Goal: Information Seeking & Learning: Learn about a topic

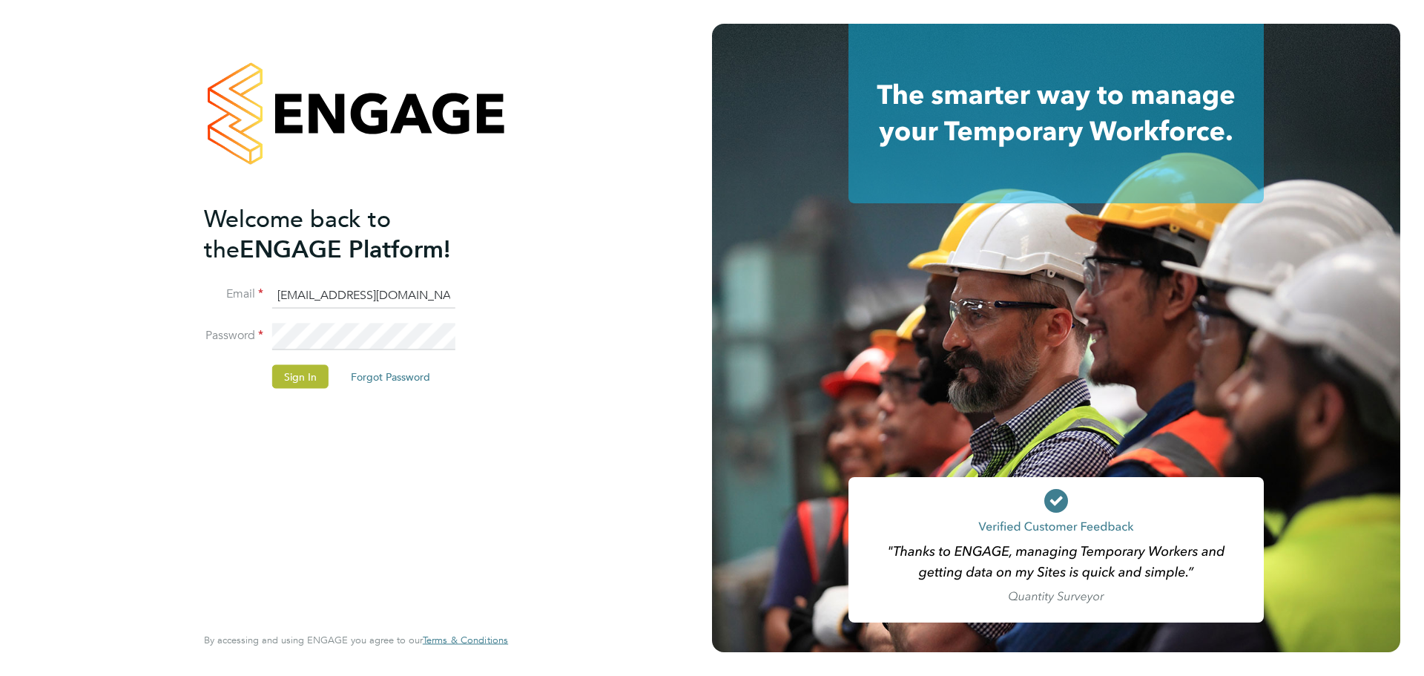
drag, startPoint x: 376, startPoint y: 290, endPoint x: 12, endPoint y: 273, distance: 364.5
click at [14, 277] on div "Welcome back to the ENGAGE Platform! Email mark@xede.co.uk Password Sign In For…" at bounding box center [356, 338] width 712 height 676
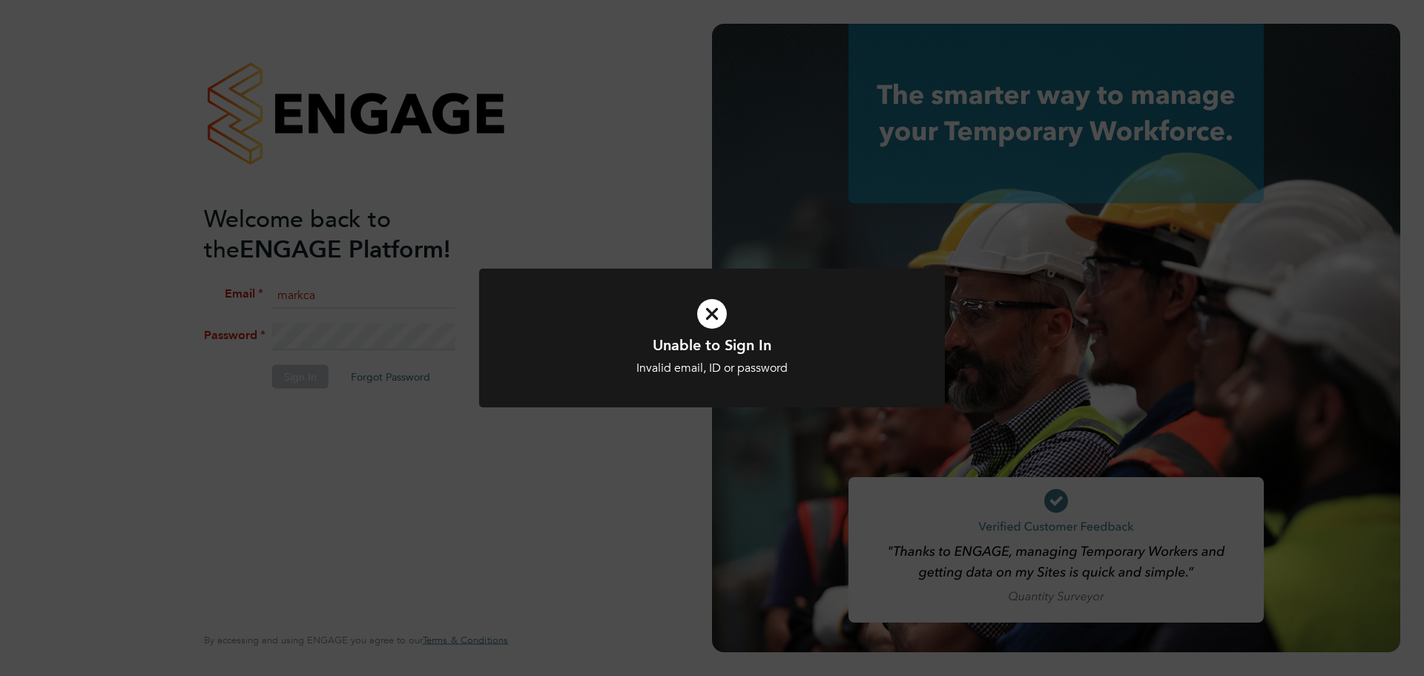
drag, startPoint x: 720, startPoint y: 314, endPoint x: 704, endPoint y: 316, distance: 16.4
click at [719, 316] on icon at bounding box center [712, 314] width 386 height 58
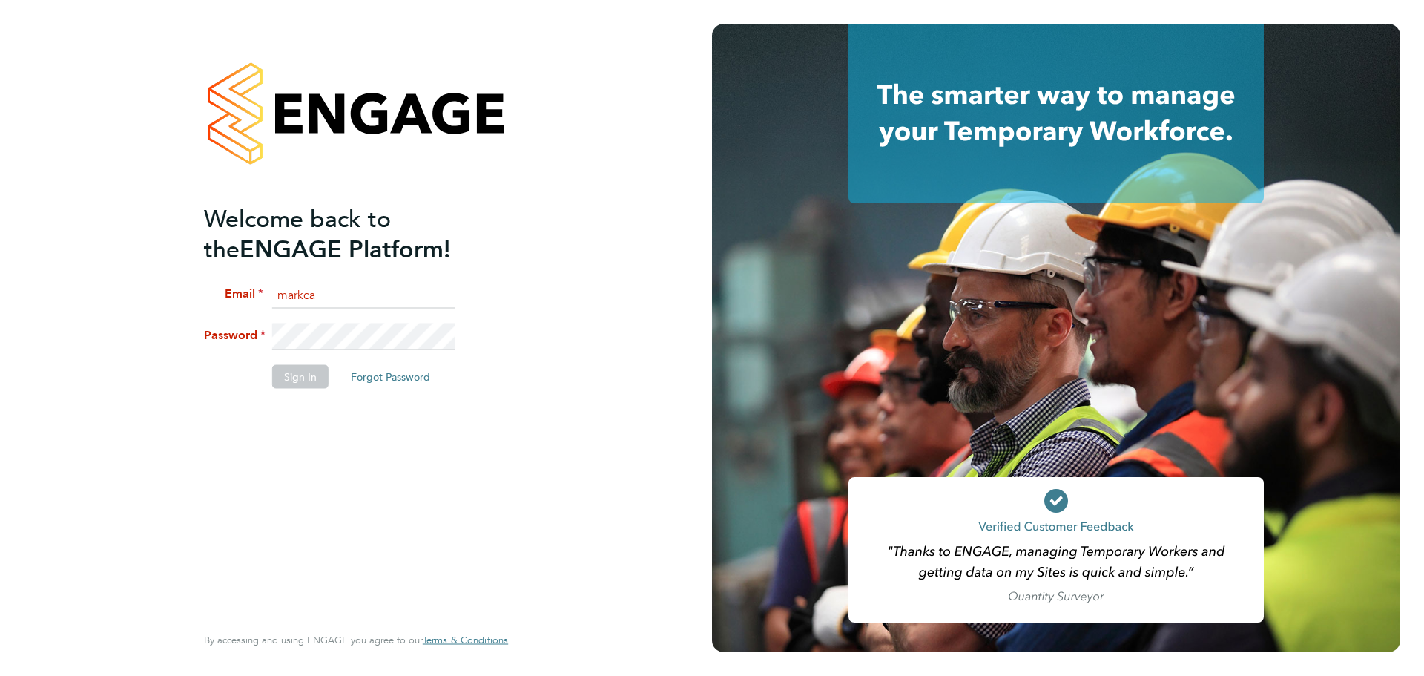
click at [383, 291] on input "markca" at bounding box center [363, 295] width 183 height 27
type input "markcarter@jjfox.com"
click at [0, 300] on html "Welcome back to the ENGAGE Platform! Email markcarter@jjfox.com Password Sign I…" at bounding box center [712, 338] width 1424 height 676
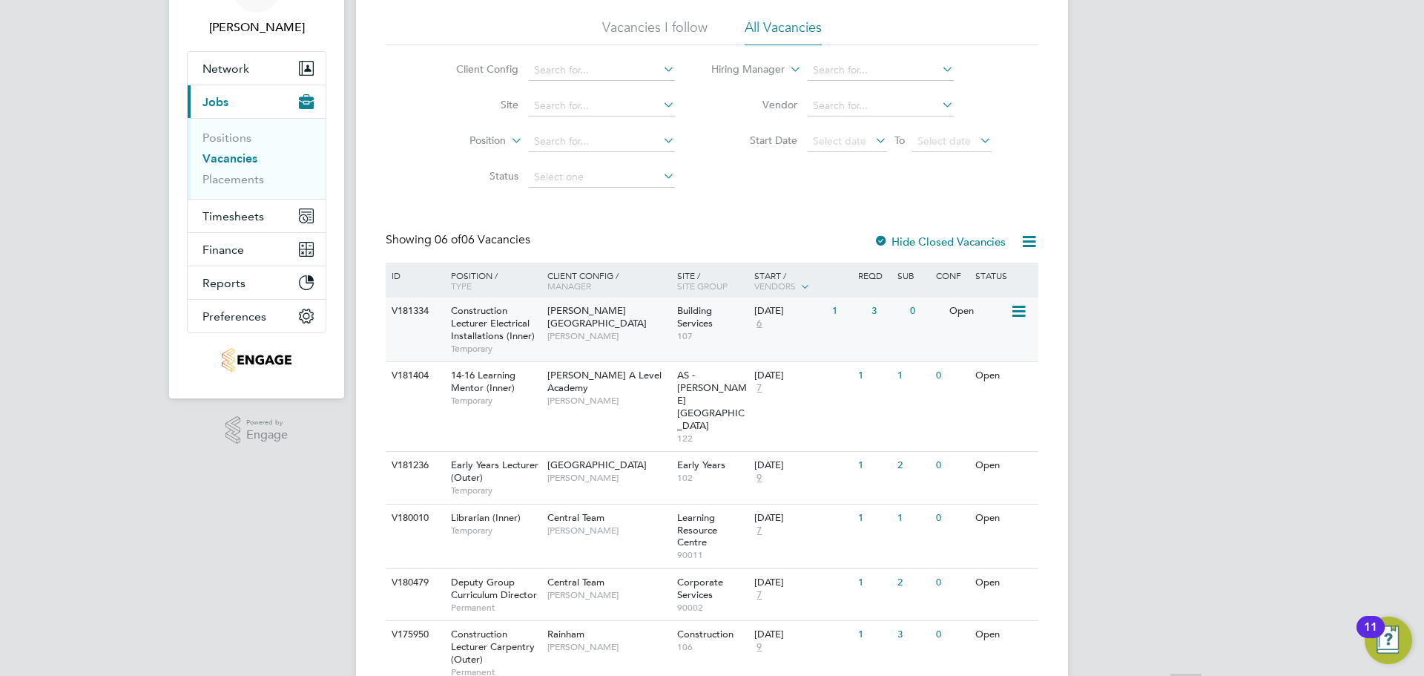
scroll to position [117, 0]
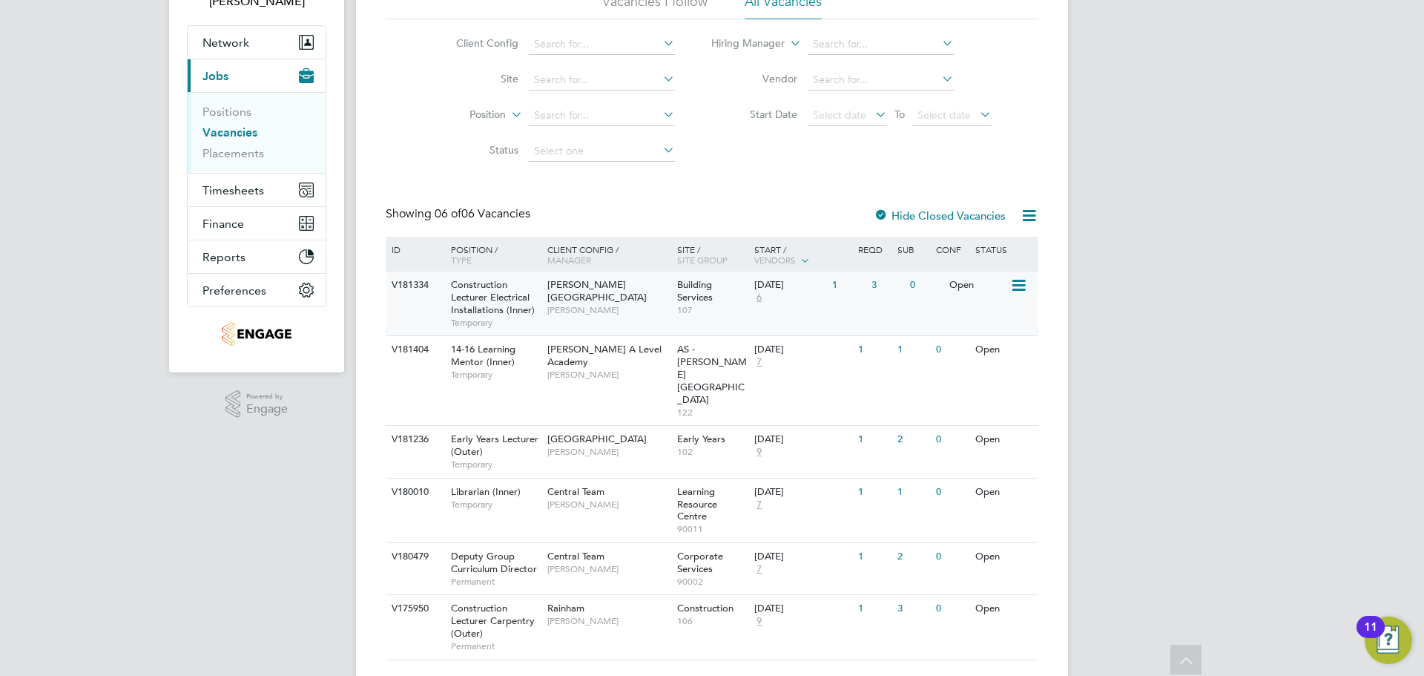
click at [612, 311] on div "V181334 Construction Lecturer Electrical Installations (Inner) Temporary Hackne…" at bounding box center [712, 303] width 653 height 64
click at [532, 458] on span "Temporary" at bounding box center [495, 464] width 89 height 12
click at [605, 595] on div "Rainham Stephen Brayshaw" at bounding box center [609, 614] width 130 height 39
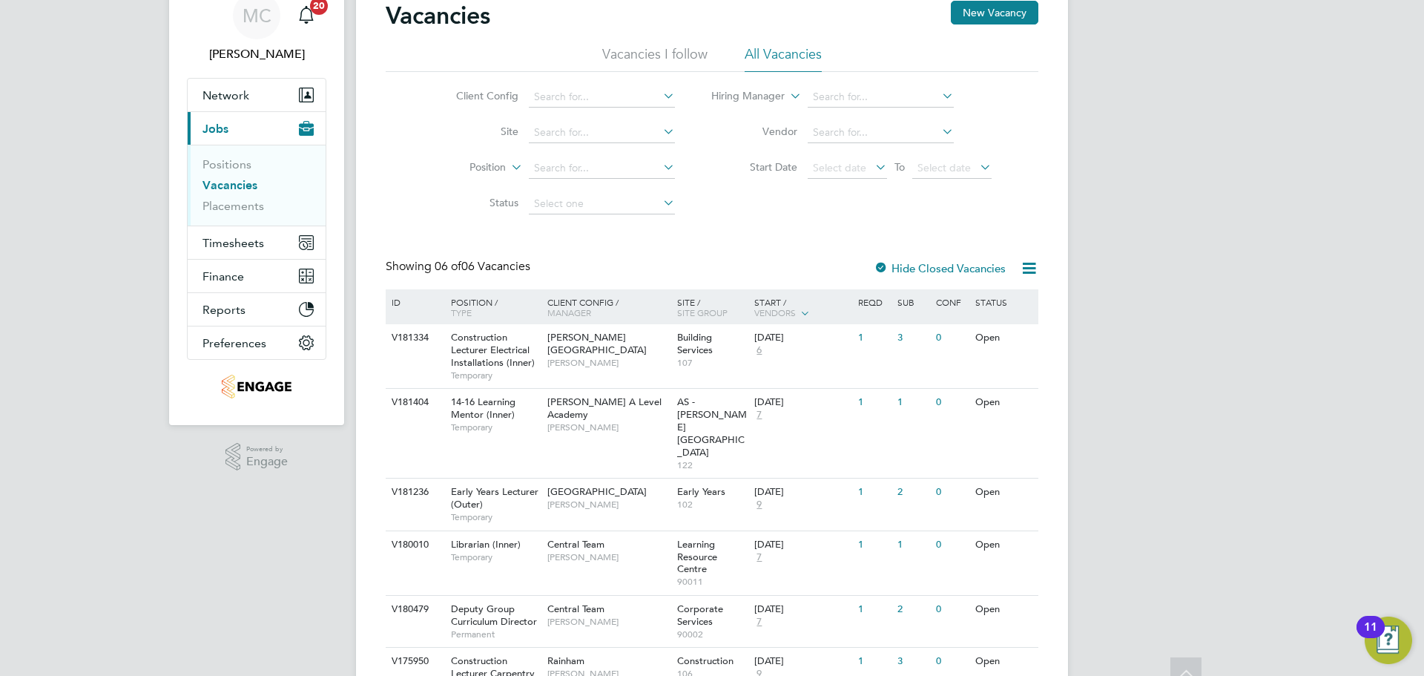
scroll to position [0, 0]
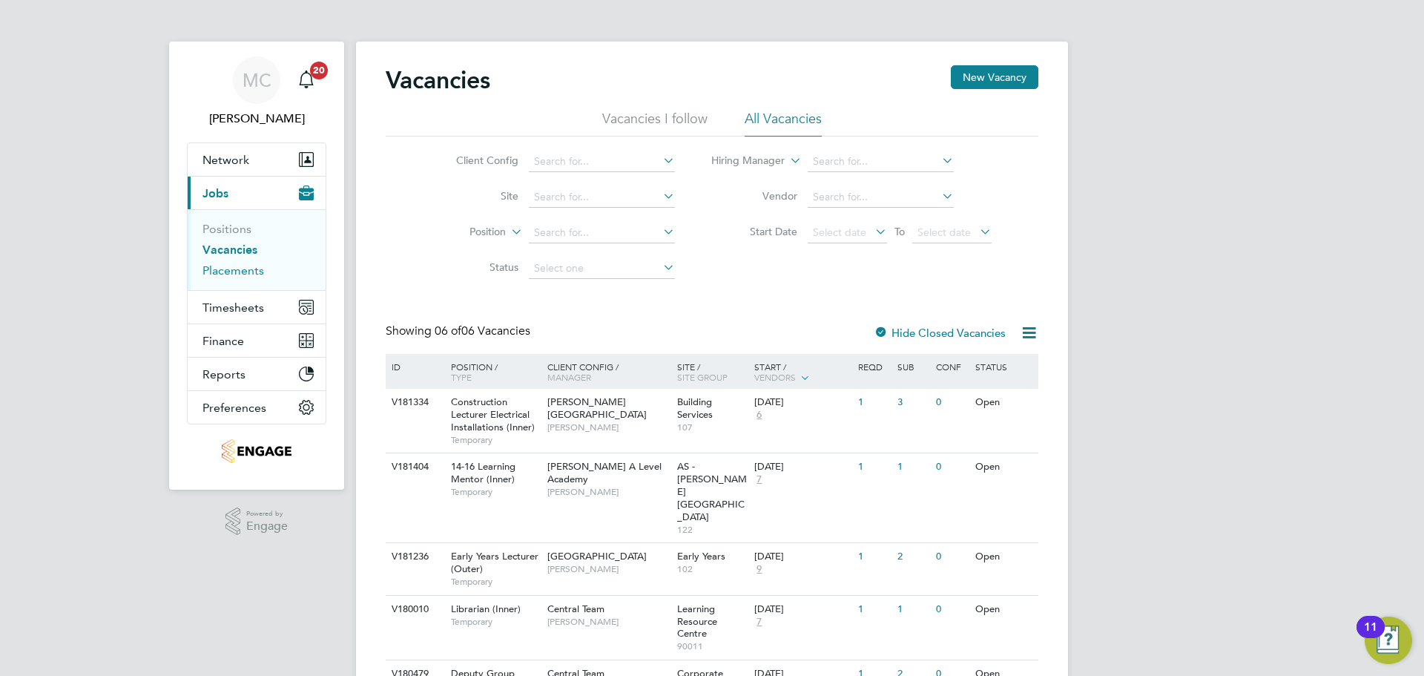
click at [245, 269] on link "Placements" at bounding box center [233, 270] width 62 height 14
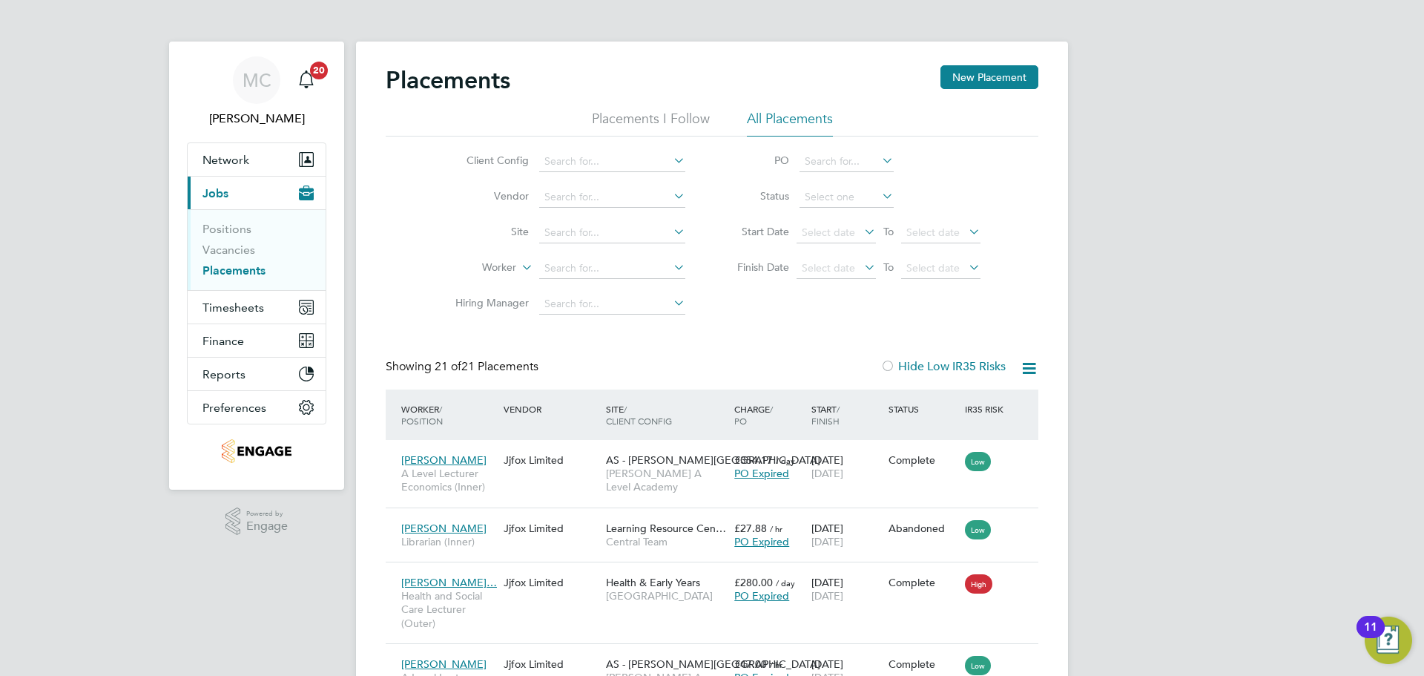
click at [809, 116] on li "All Placements" at bounding box center [790, 123] width 86 height 27
drag, startPoint x: 230, startPoint y: 247, endPoint x: 279, endPoint y: 254, distance: 49.5
click at [230, 247] on link "Vacancies" at bounding box center [228, 249] width 53 height 14
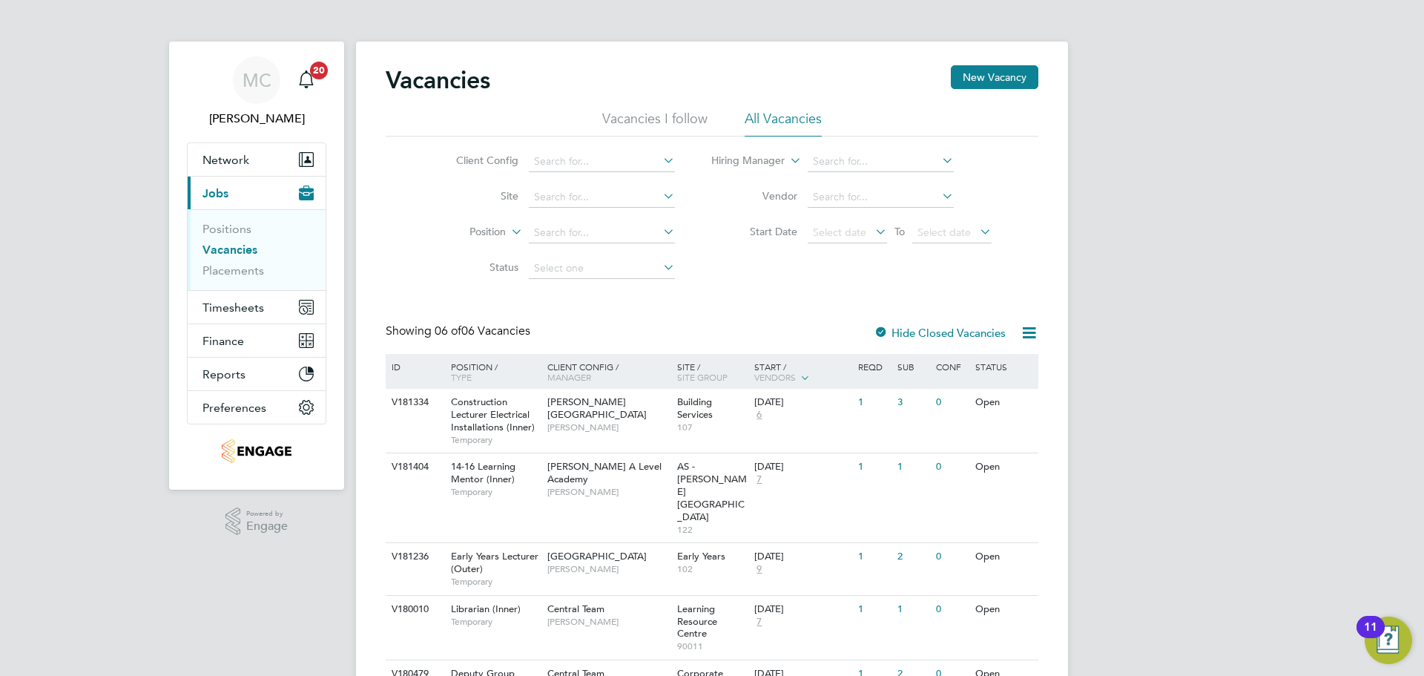
click at [798, 116] on li "All Vacancies" at bounding box center [783, 123] width 77 height 27
click at [971, 329] on label "Hide Closed Vacancies" at bounding box center [940, 333] width 132 height 14
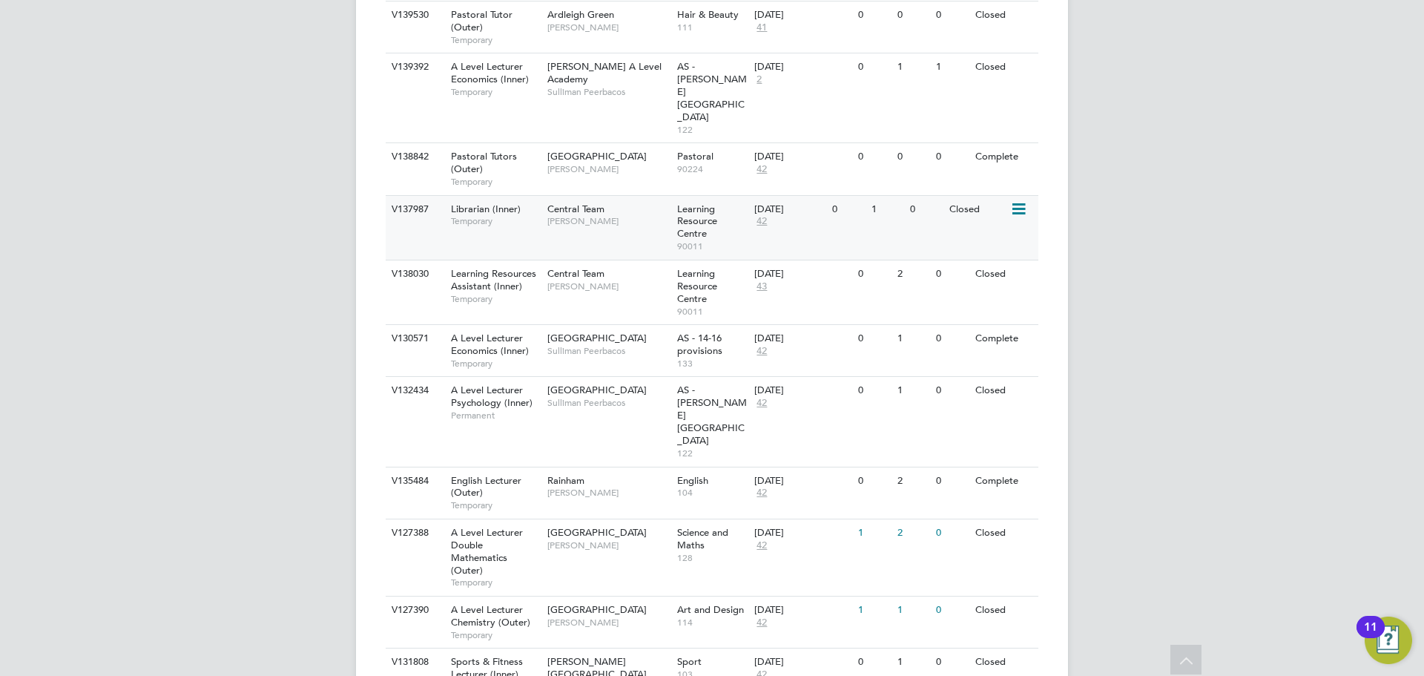
scroll to position [1526, 0]
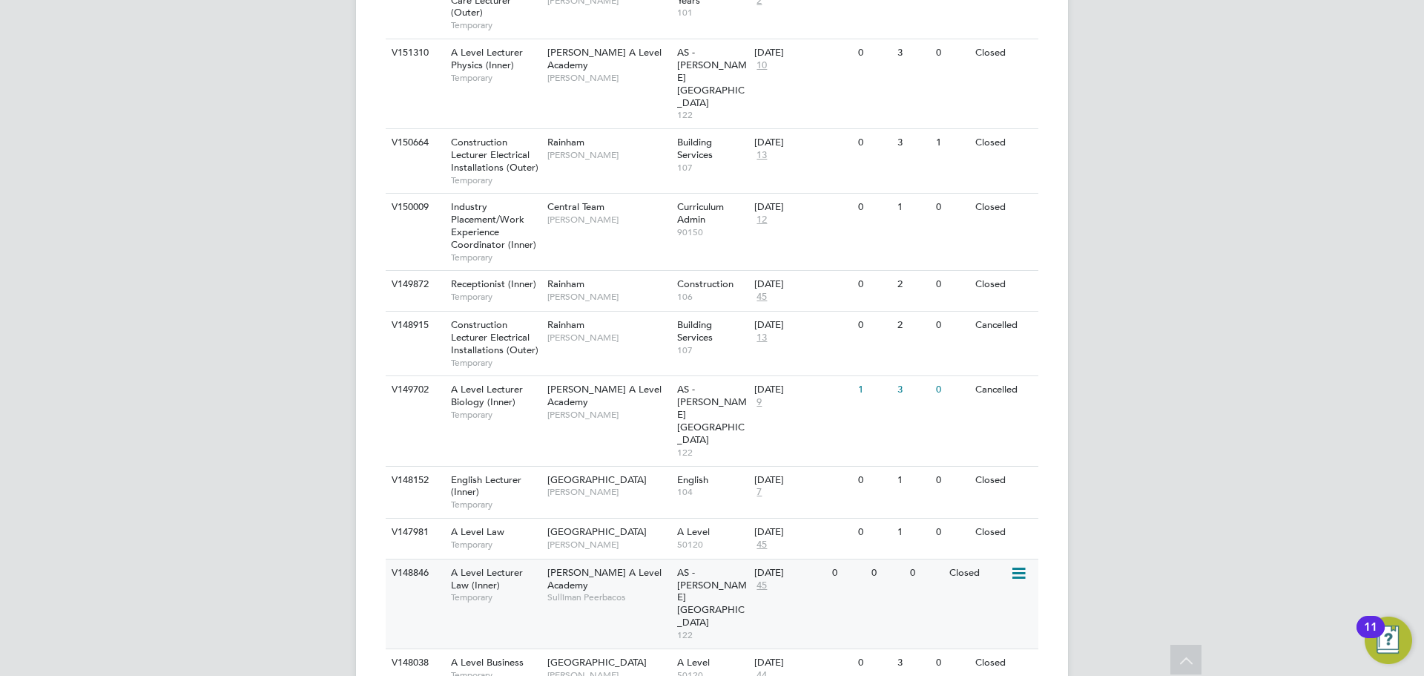
scroll to position [3206, 0]
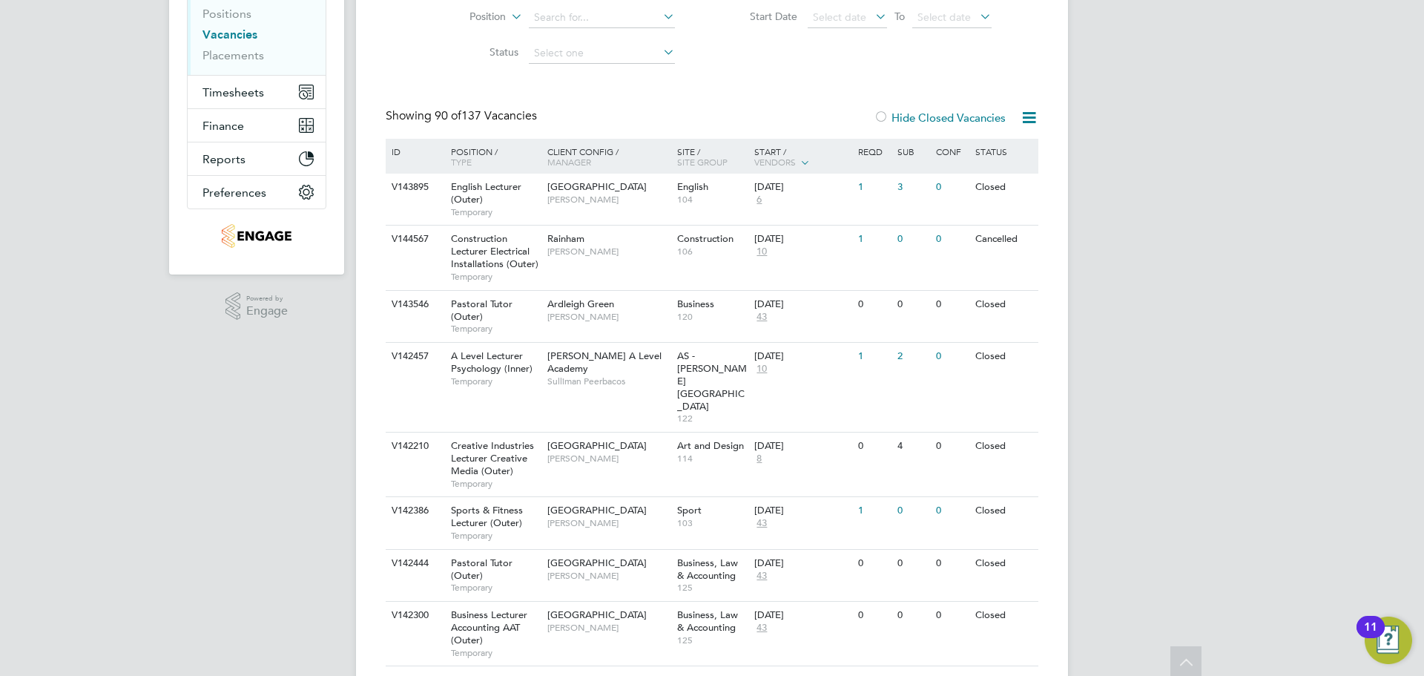
scroll to position [0, 0]
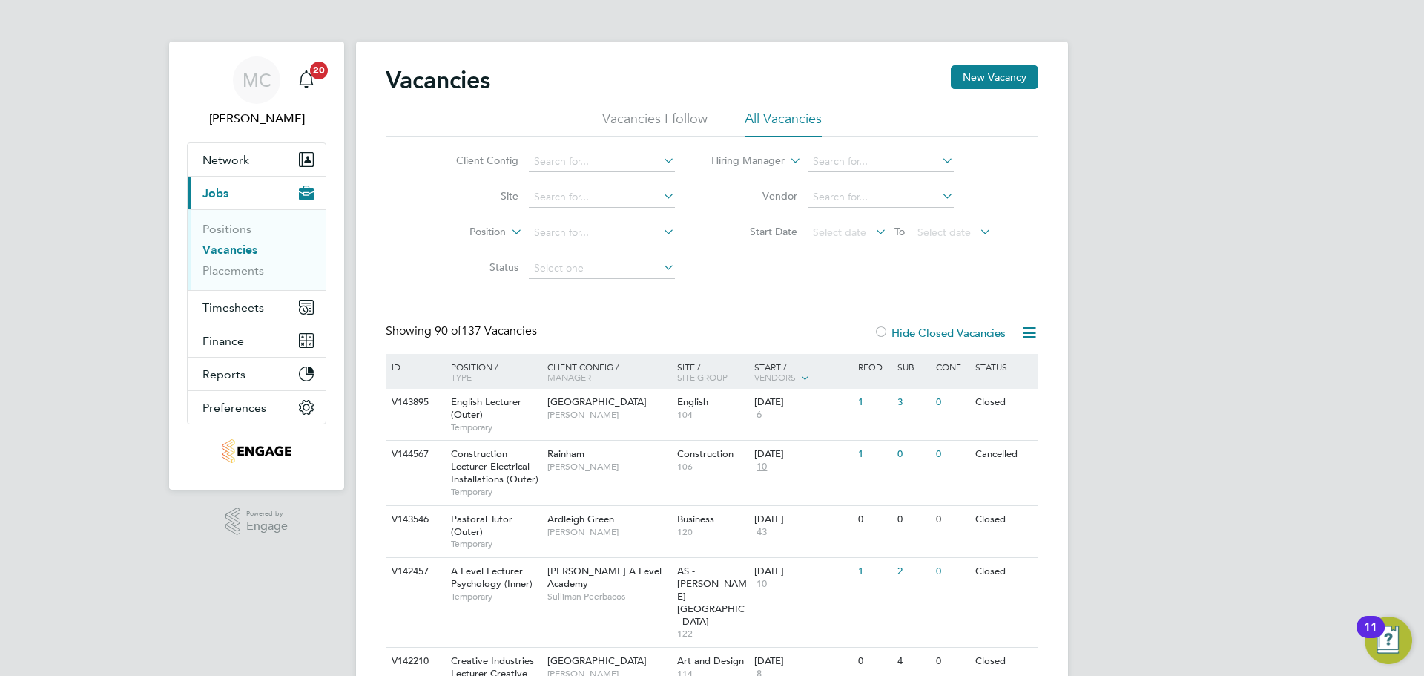
click at [811, 377] on icon at bounding box center [804, 376] width 13 height 13
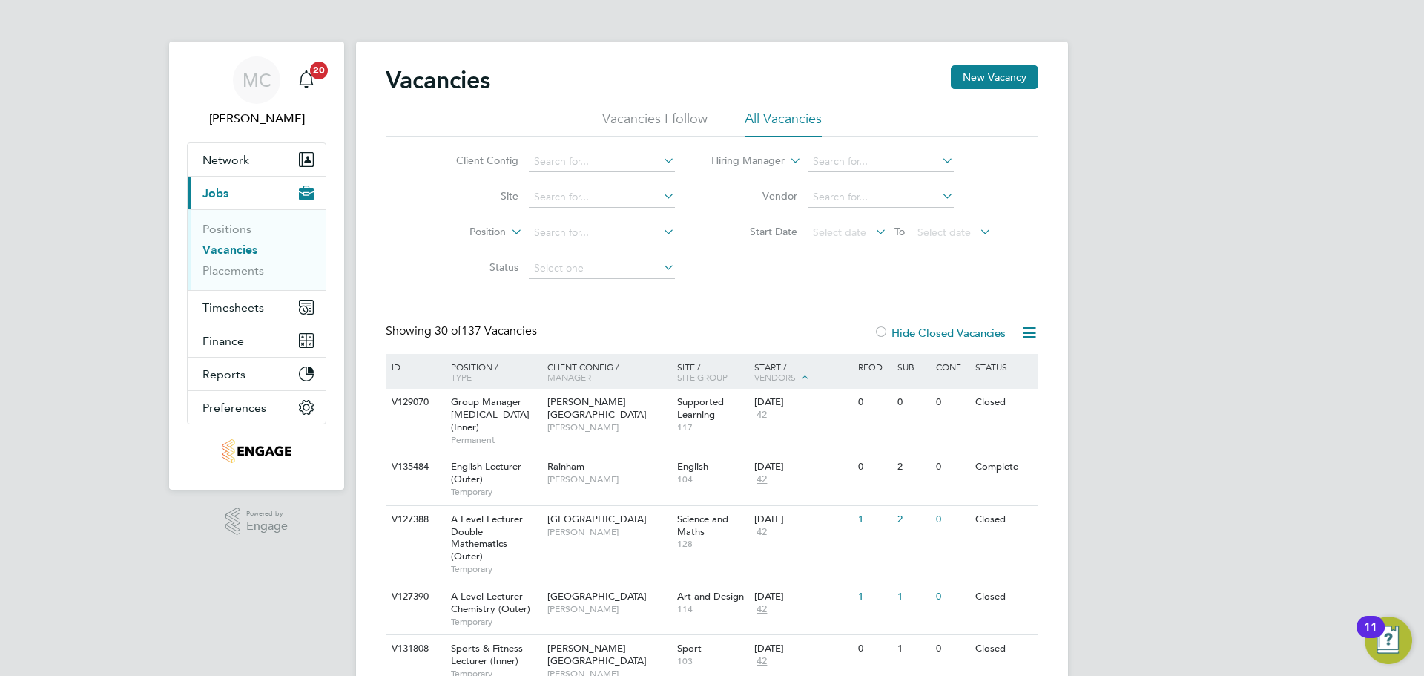
click at [811, 377] on icon at bounding box center [804, 376] width 13 height 13
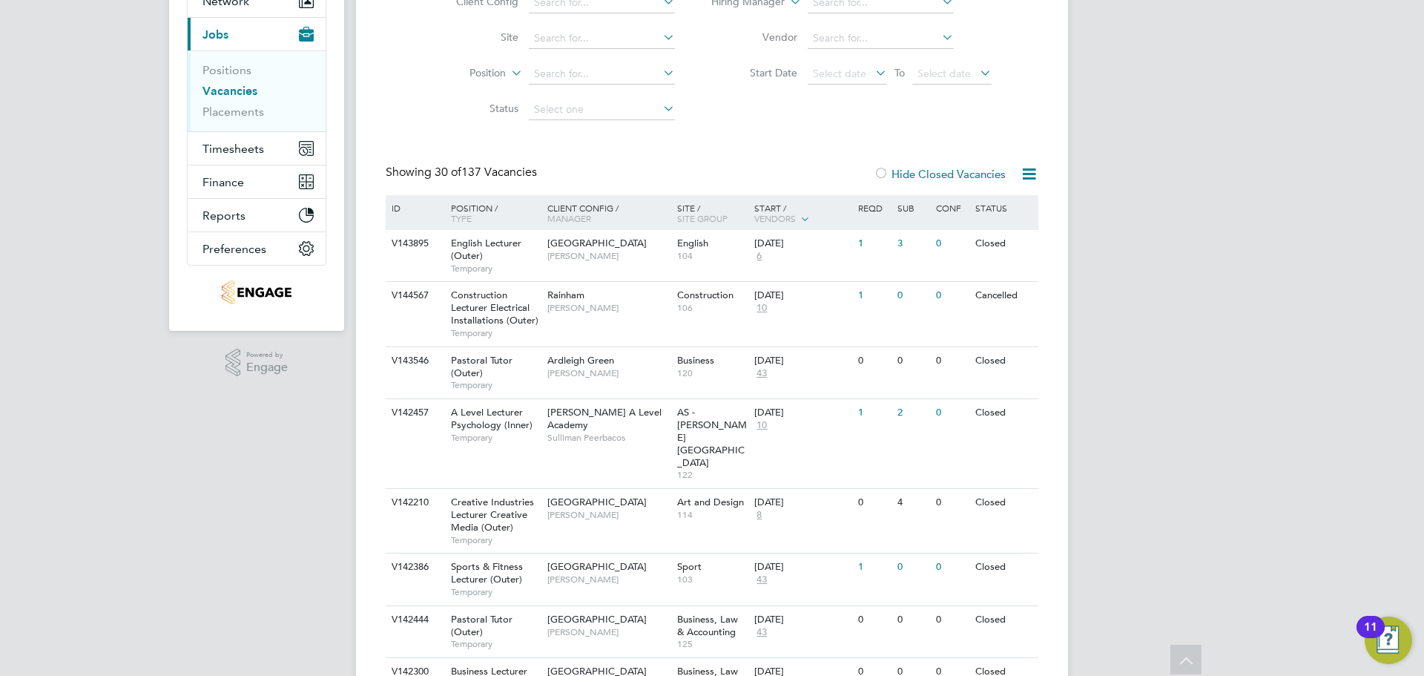
scroll to position [74, 0]
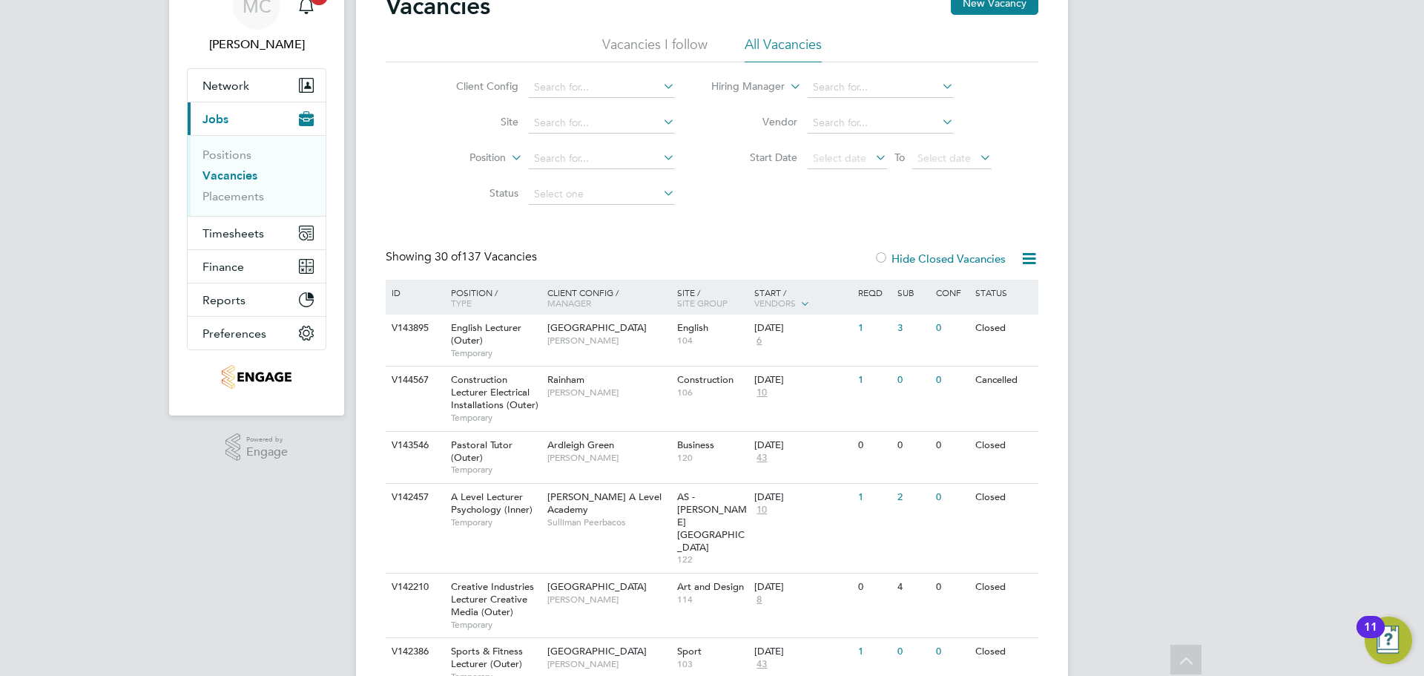
click at [787, 310] on div "Start / Vendors" at bounding box center [802, 298] width 104 height 37
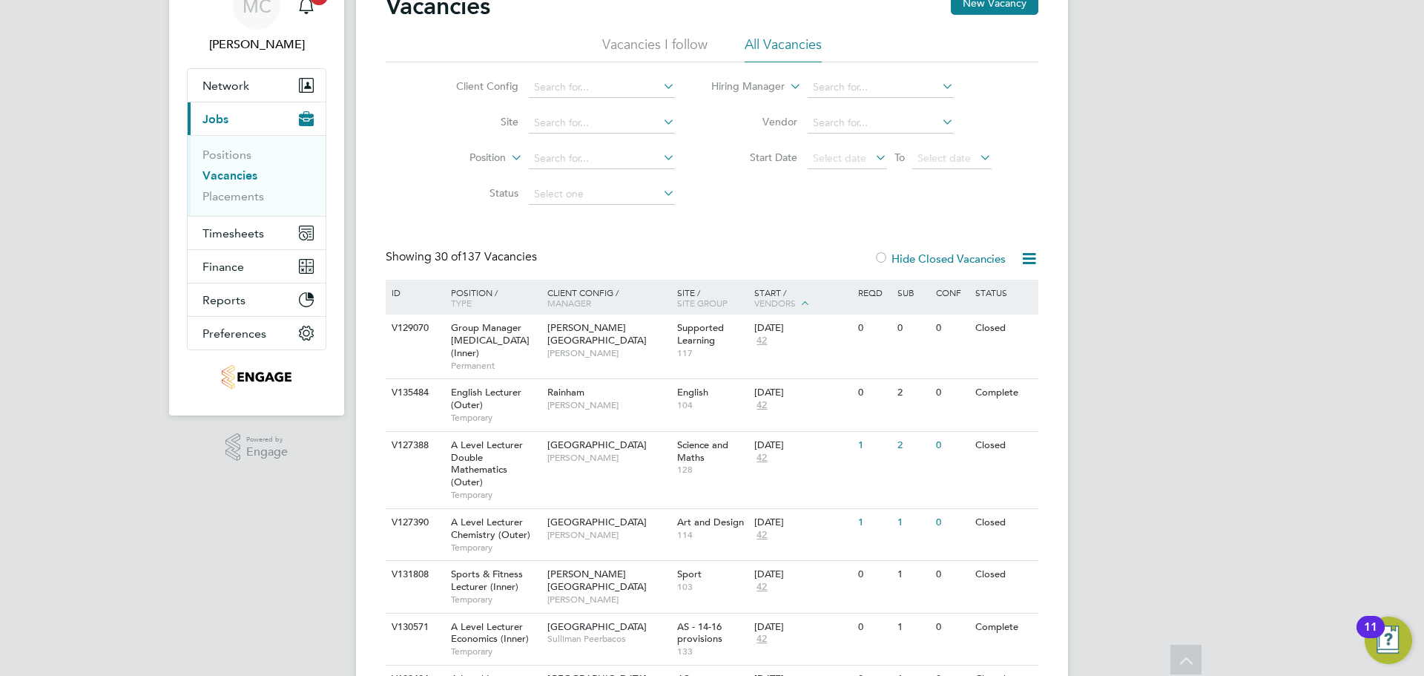
click at [805, 303] on icon at bounding box center [804, 302] width 13 height 13
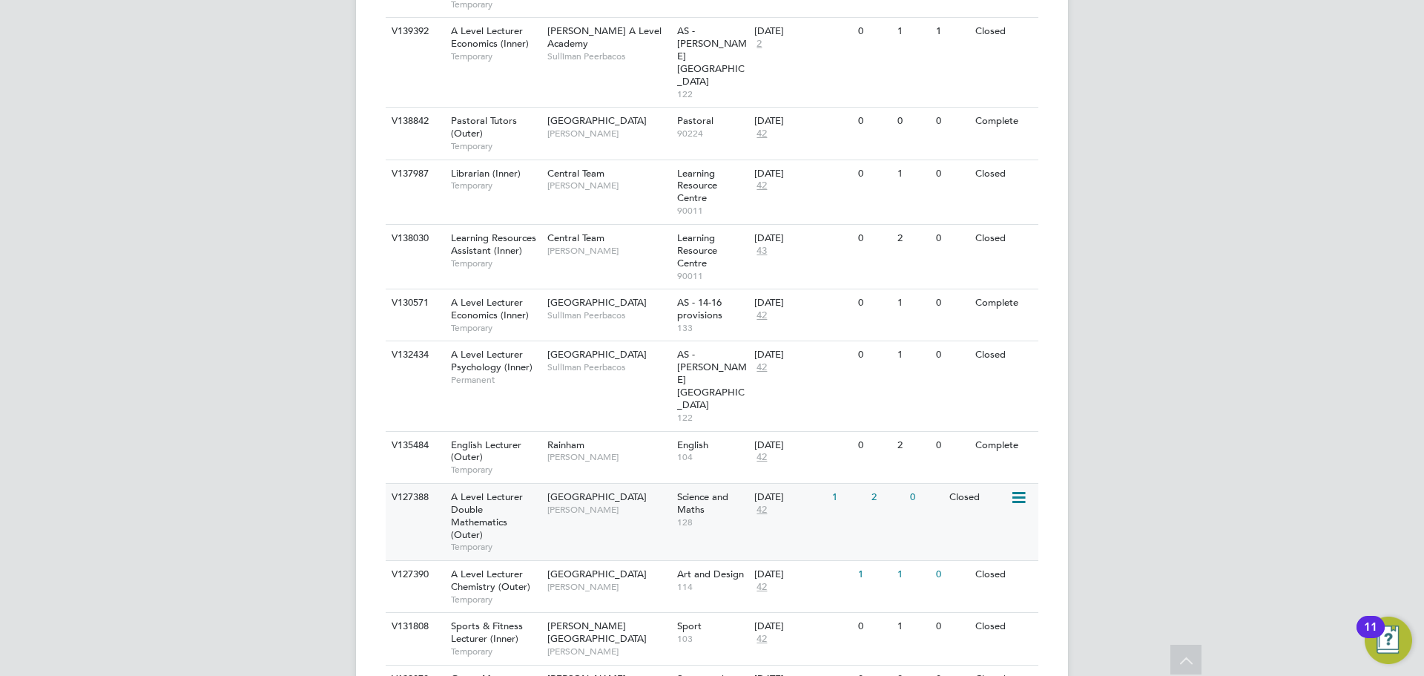
scroll to position [1526, 0]
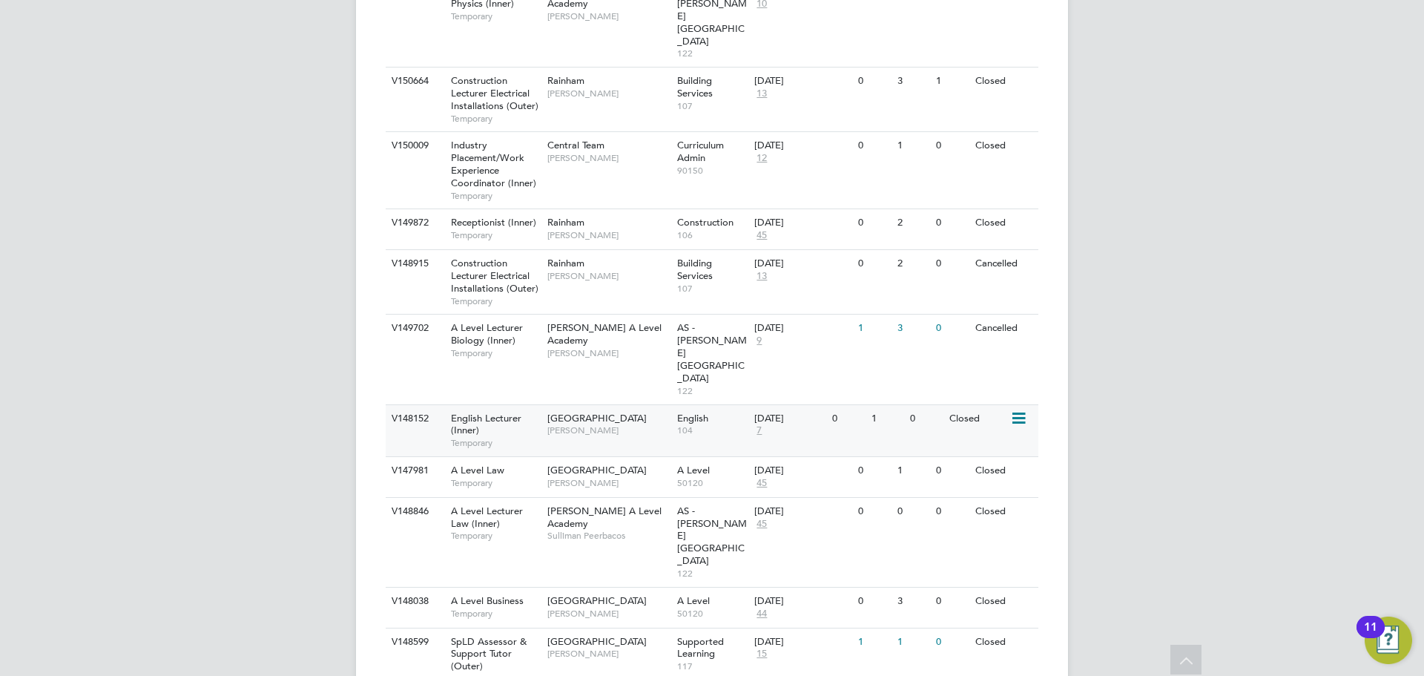
scroll to position [3206, 0]
drag, startPoint x: 739, startPoint y: 600, endPoint x: 778, endPoint y: 600, distance: 38.6
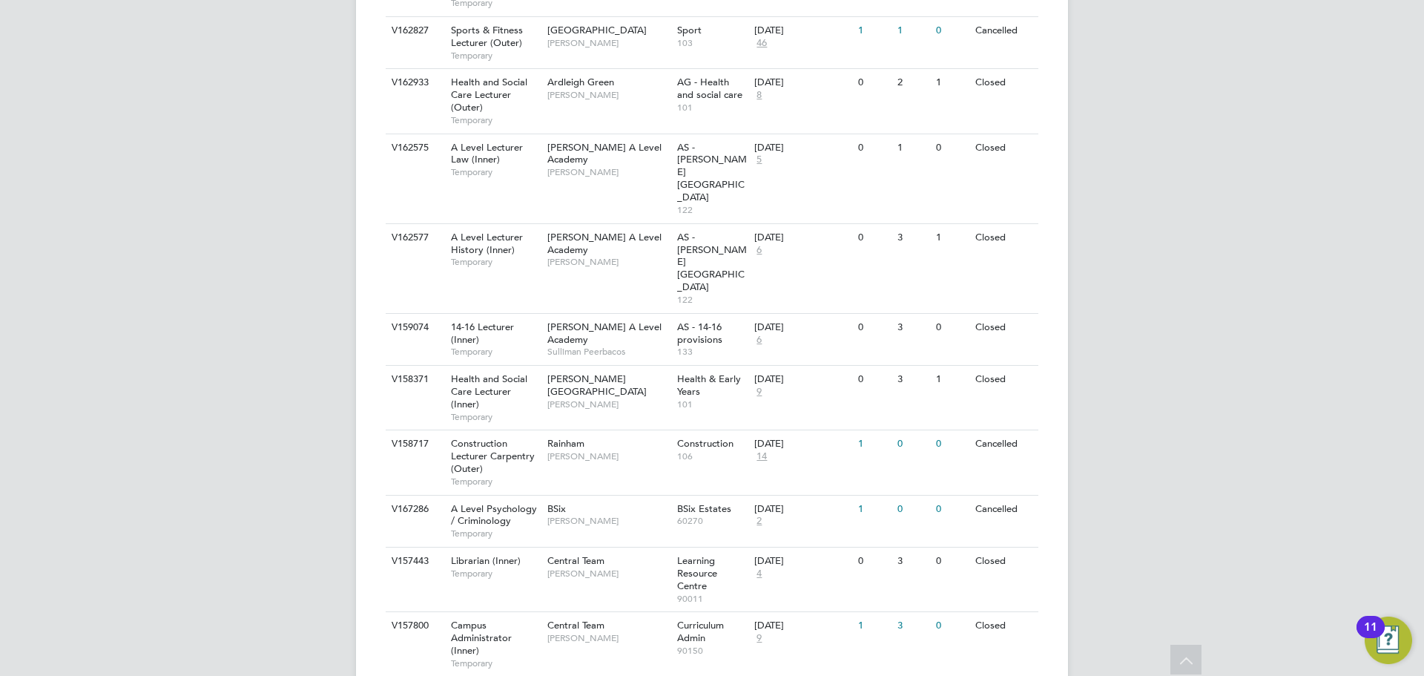
scroll to position [4984, 0]
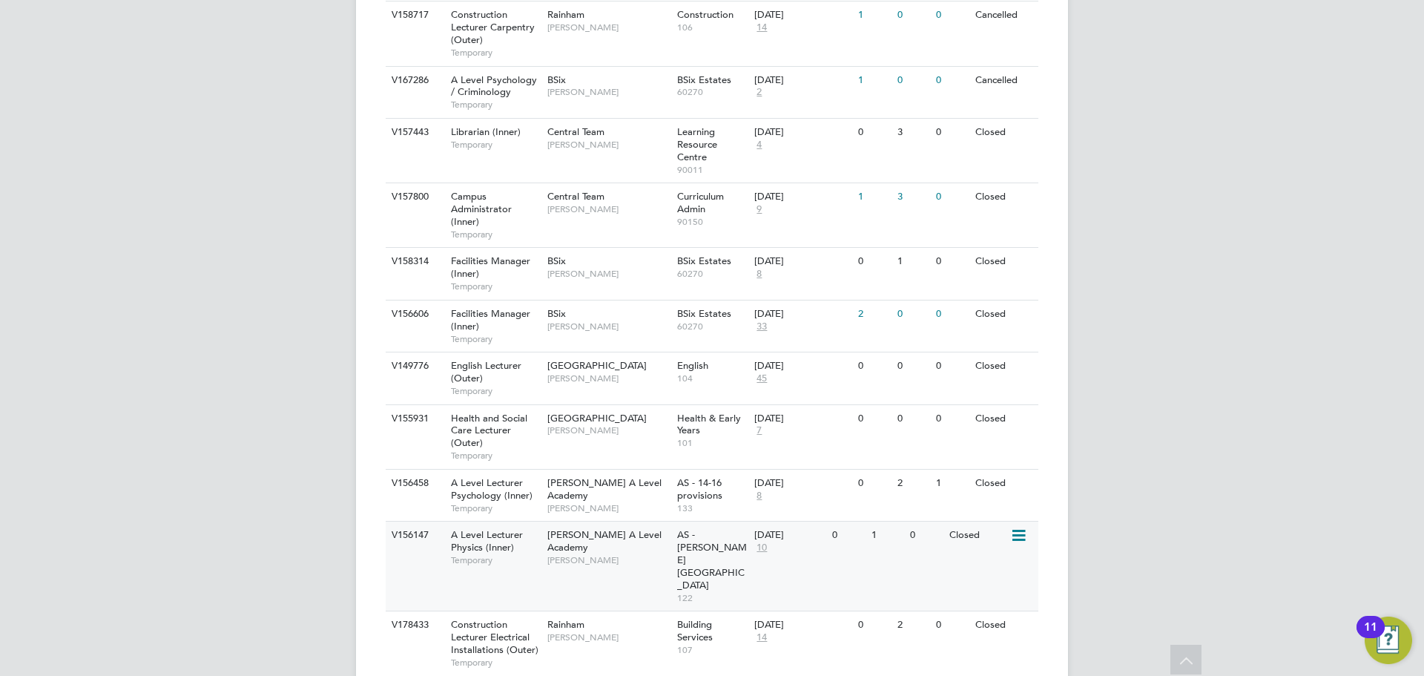
scroll to position [5280, 0]
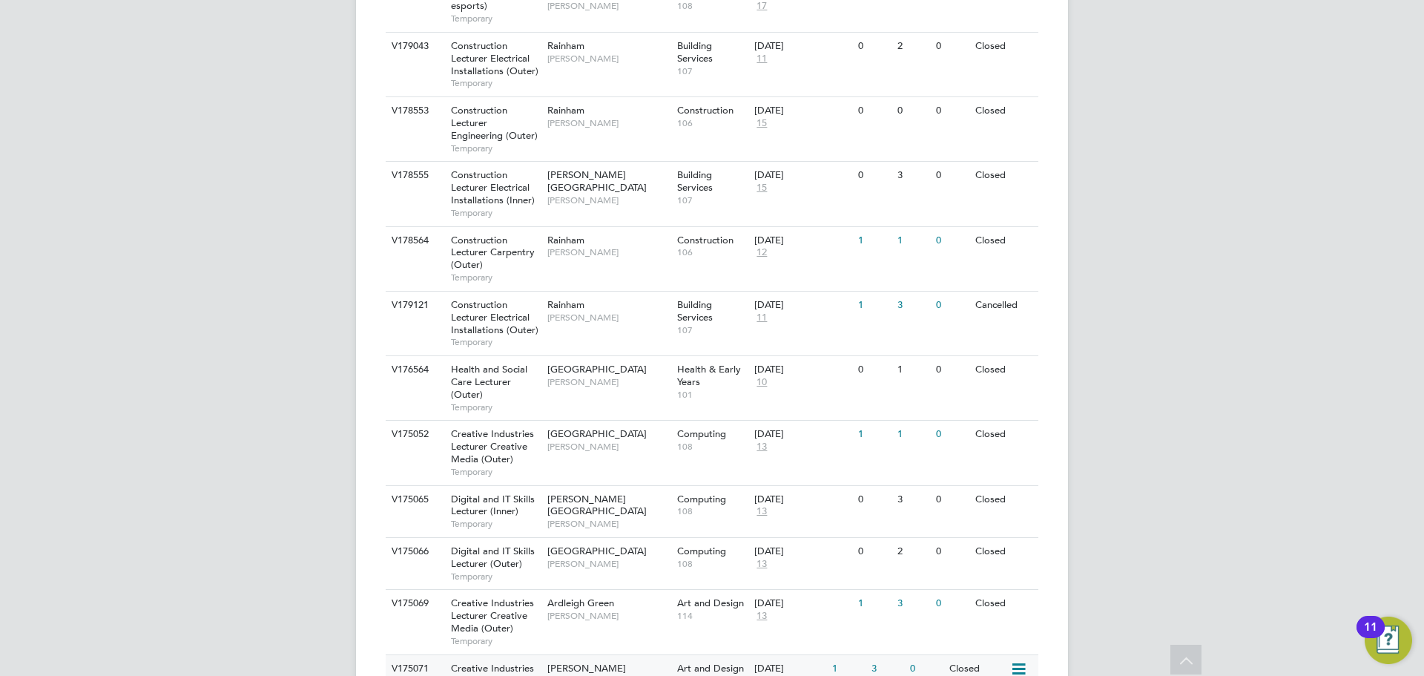
scroll to position [6319, 0]
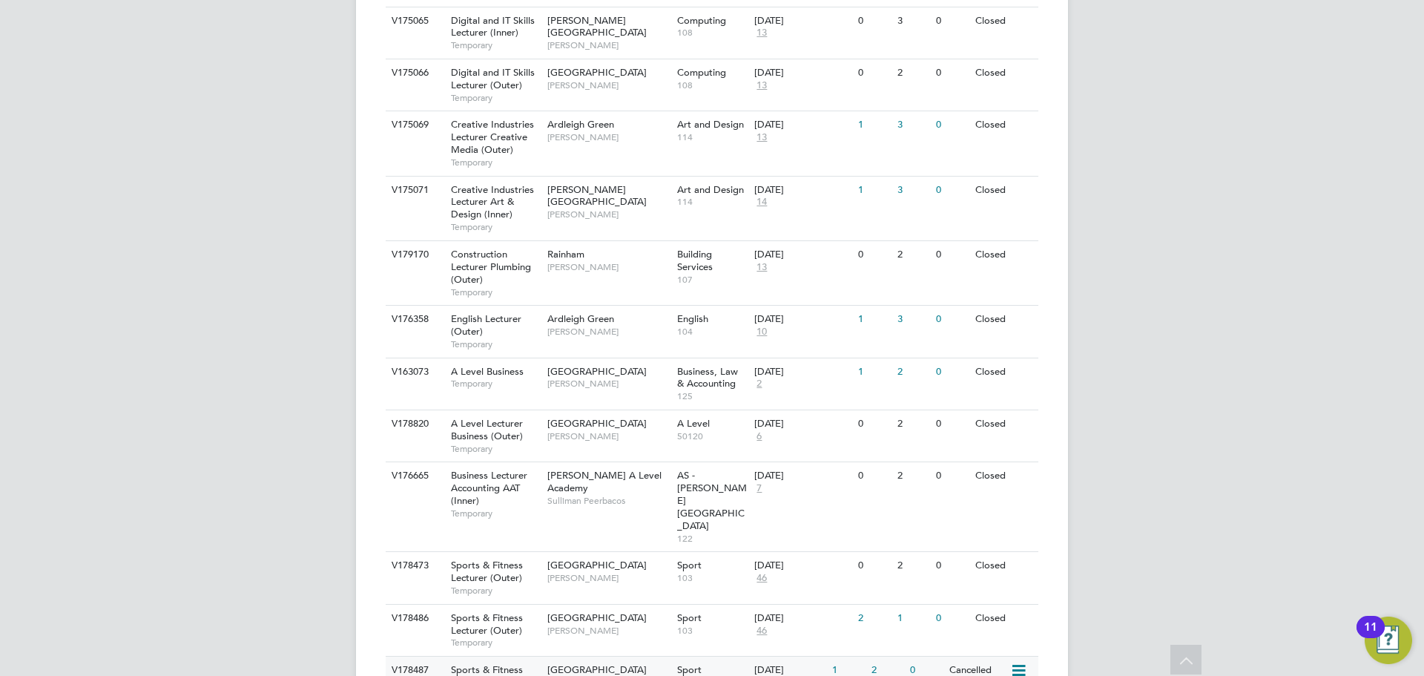
scroll to position [6738, 0]
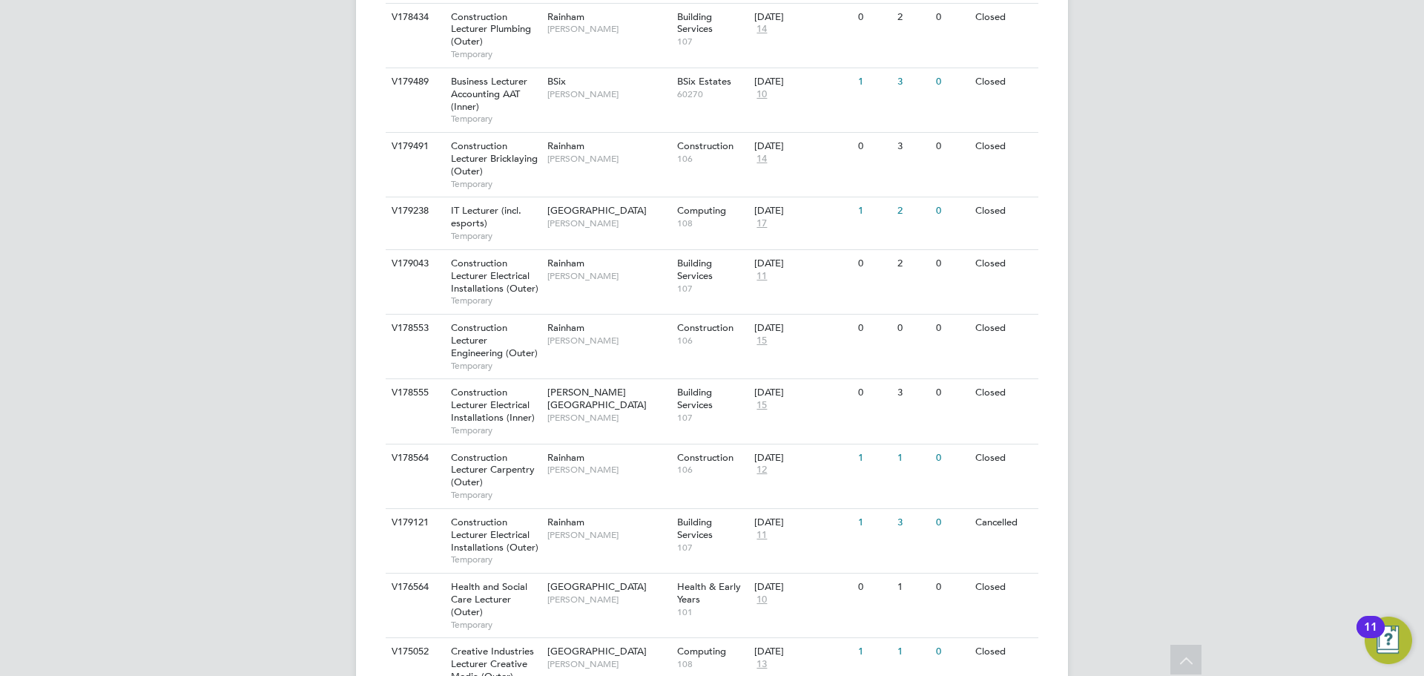
scroll to position [5717, 0]
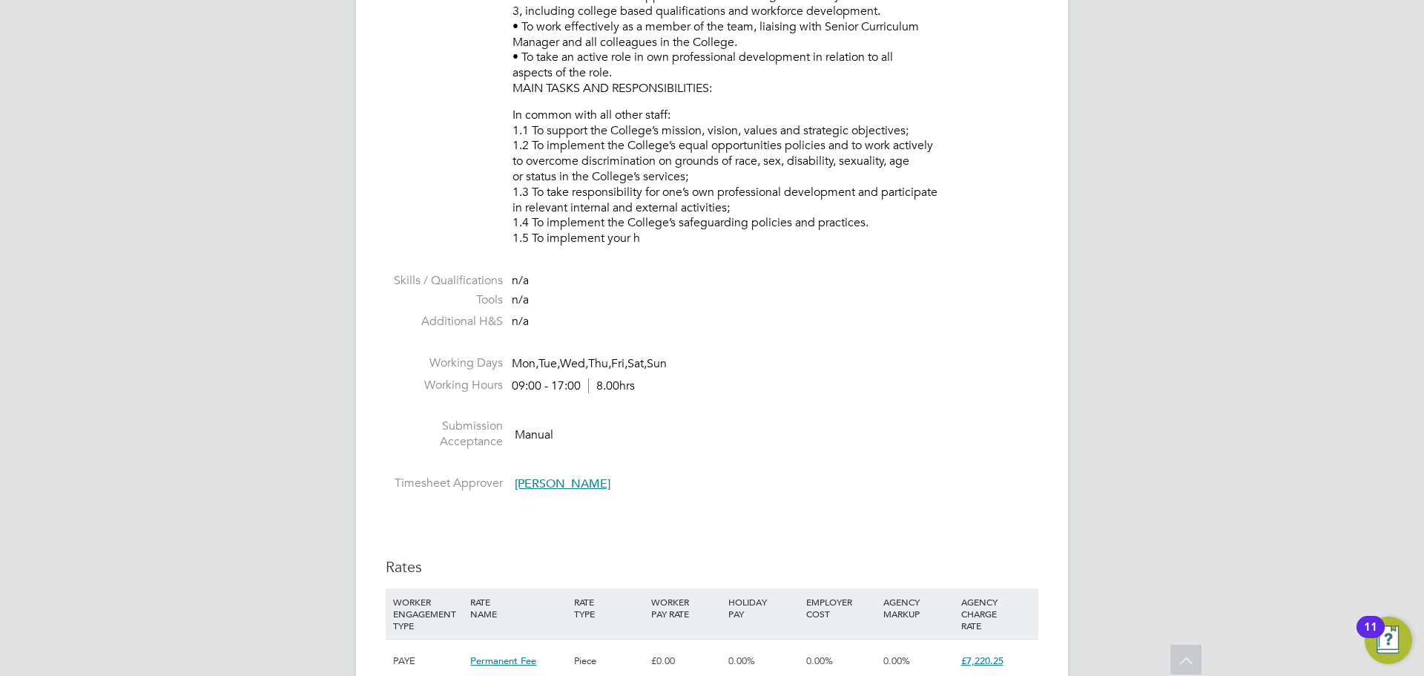
scroll to position [371, 0]
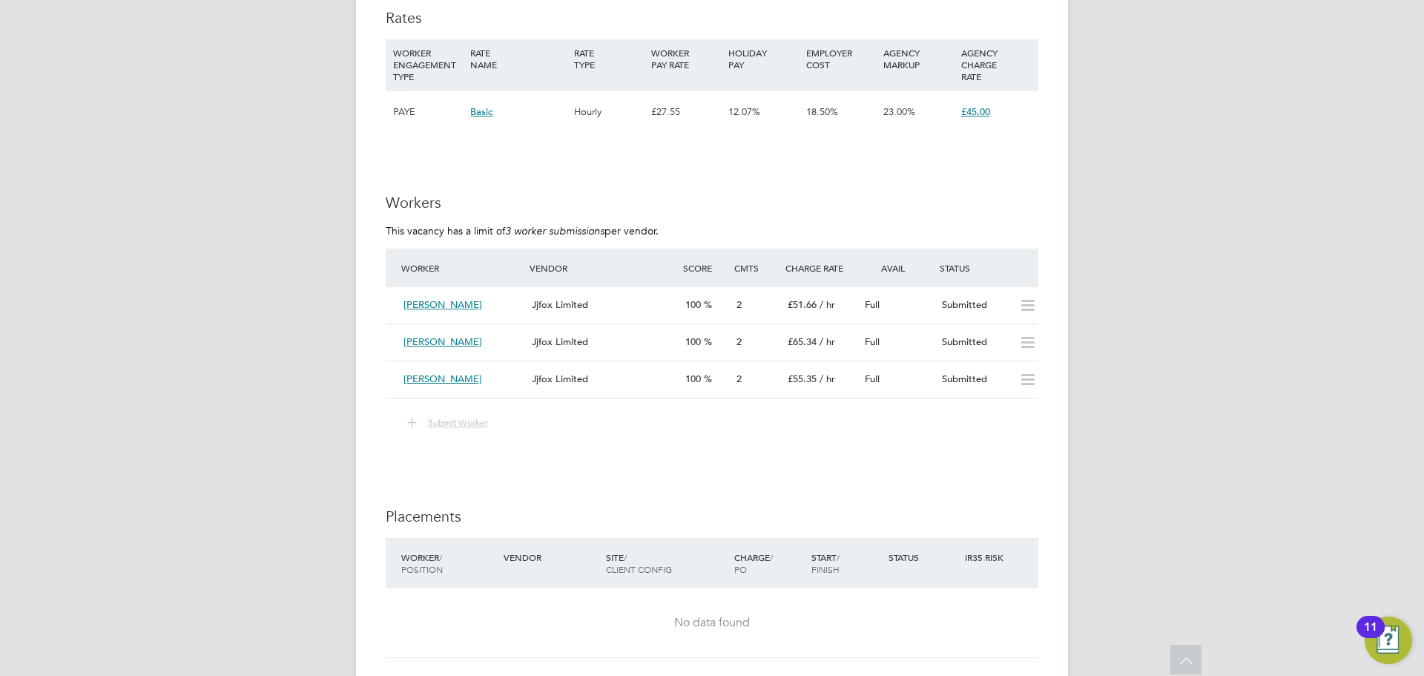
scroll to position [2595, 0]
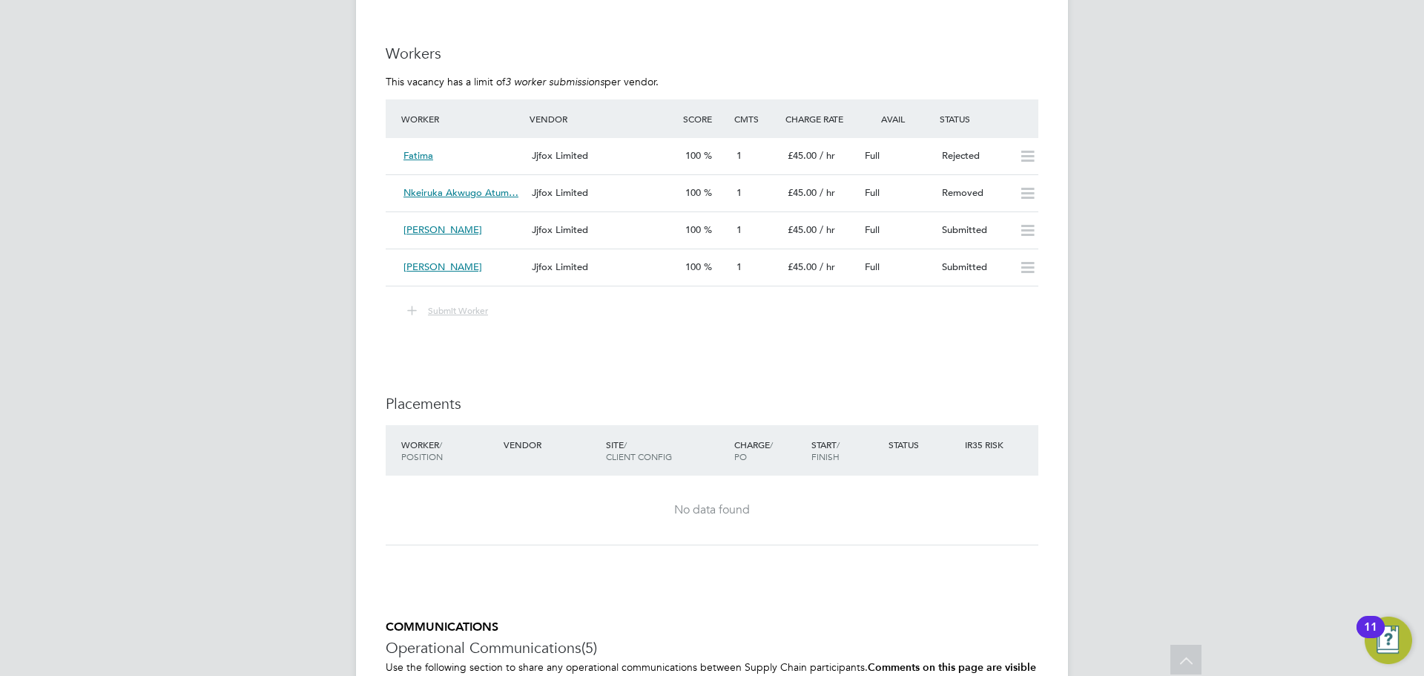
scroll to position [2225, 0]
